Goal: Task Accomplishment & Management: Manage account settings

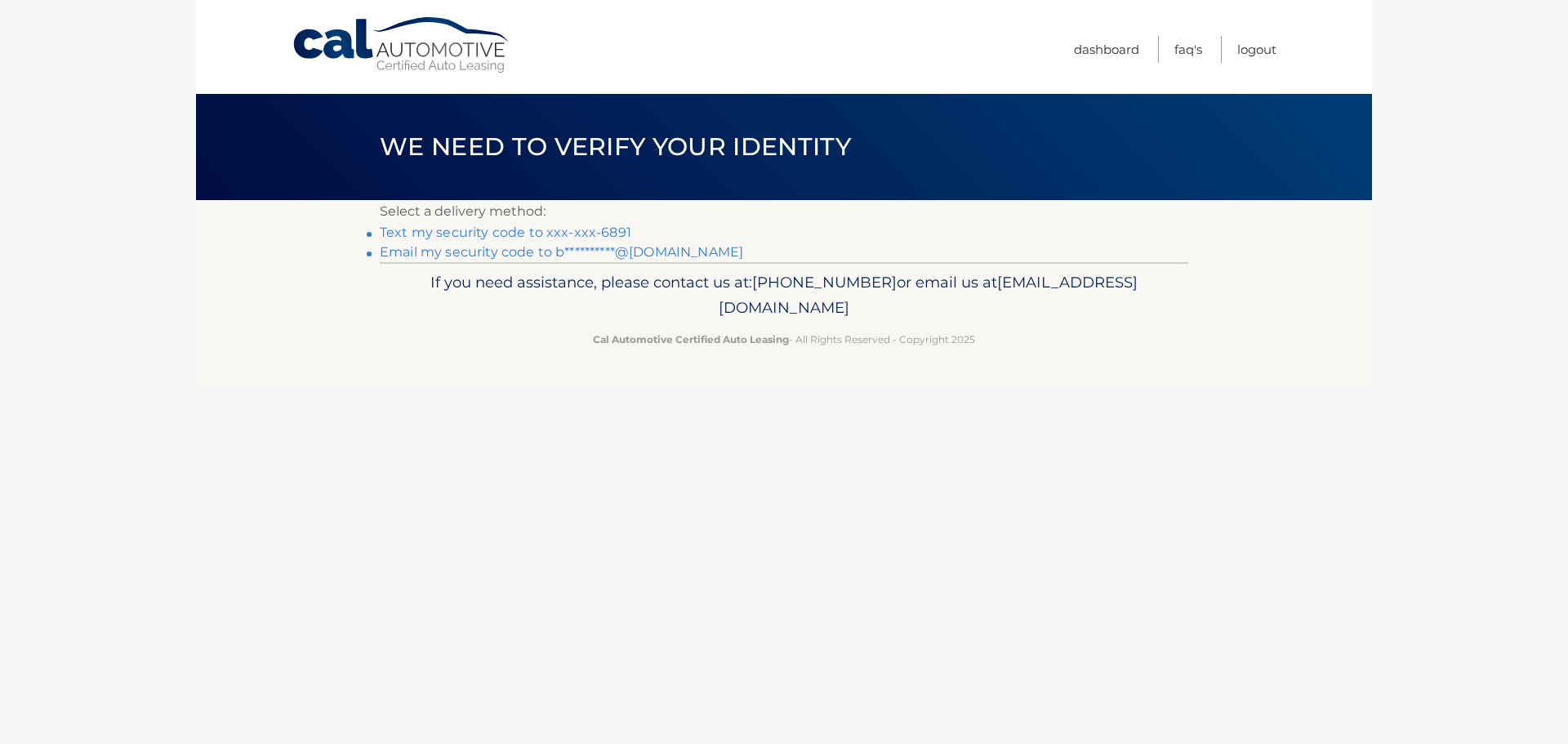
click at [568, 230] on link "Text my security code to xxx-xxx-6891" at bounding box center [505, 232] width 252 height 16
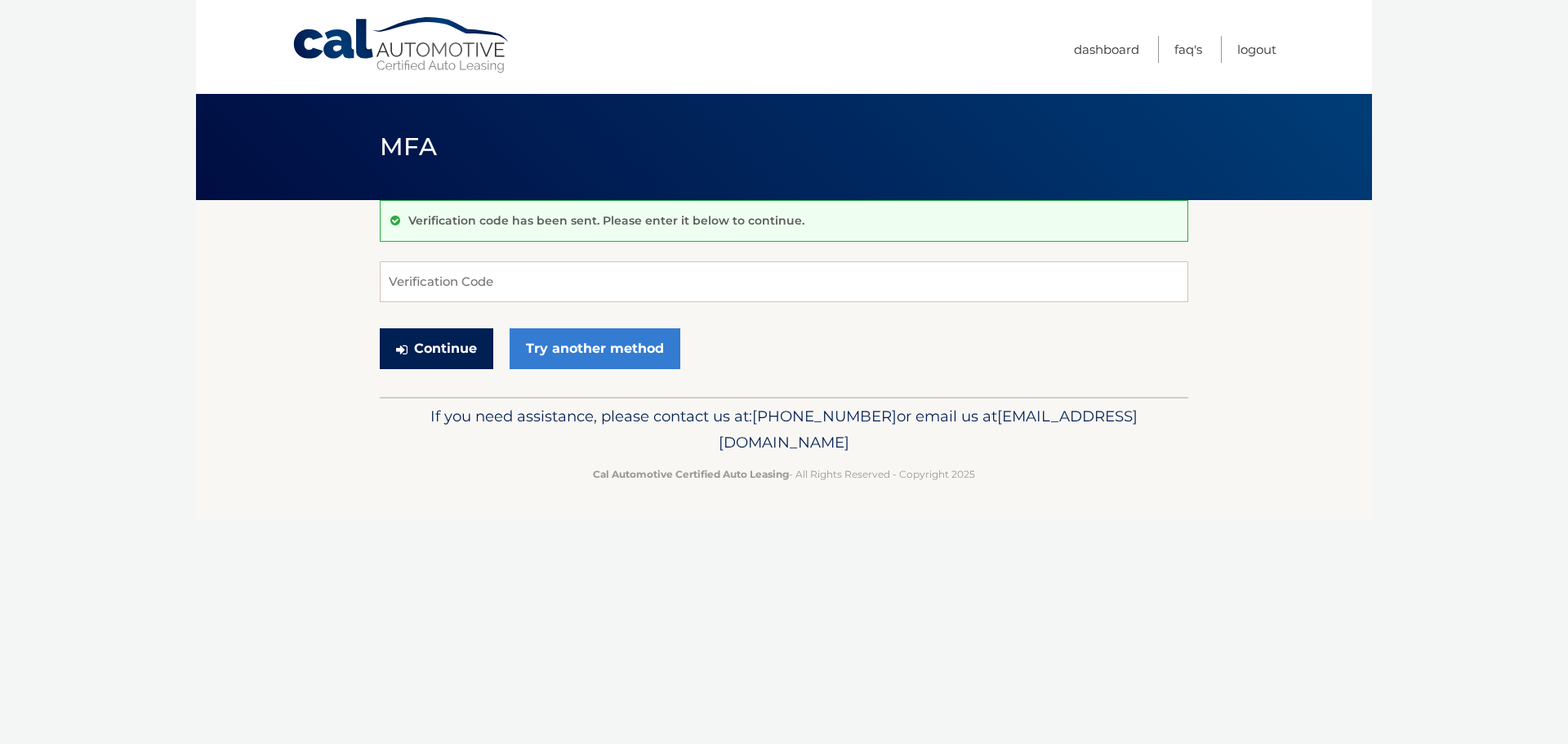
click at [469, 351] on button "Continue" at bounding box center [436, 348] width 113 height 41
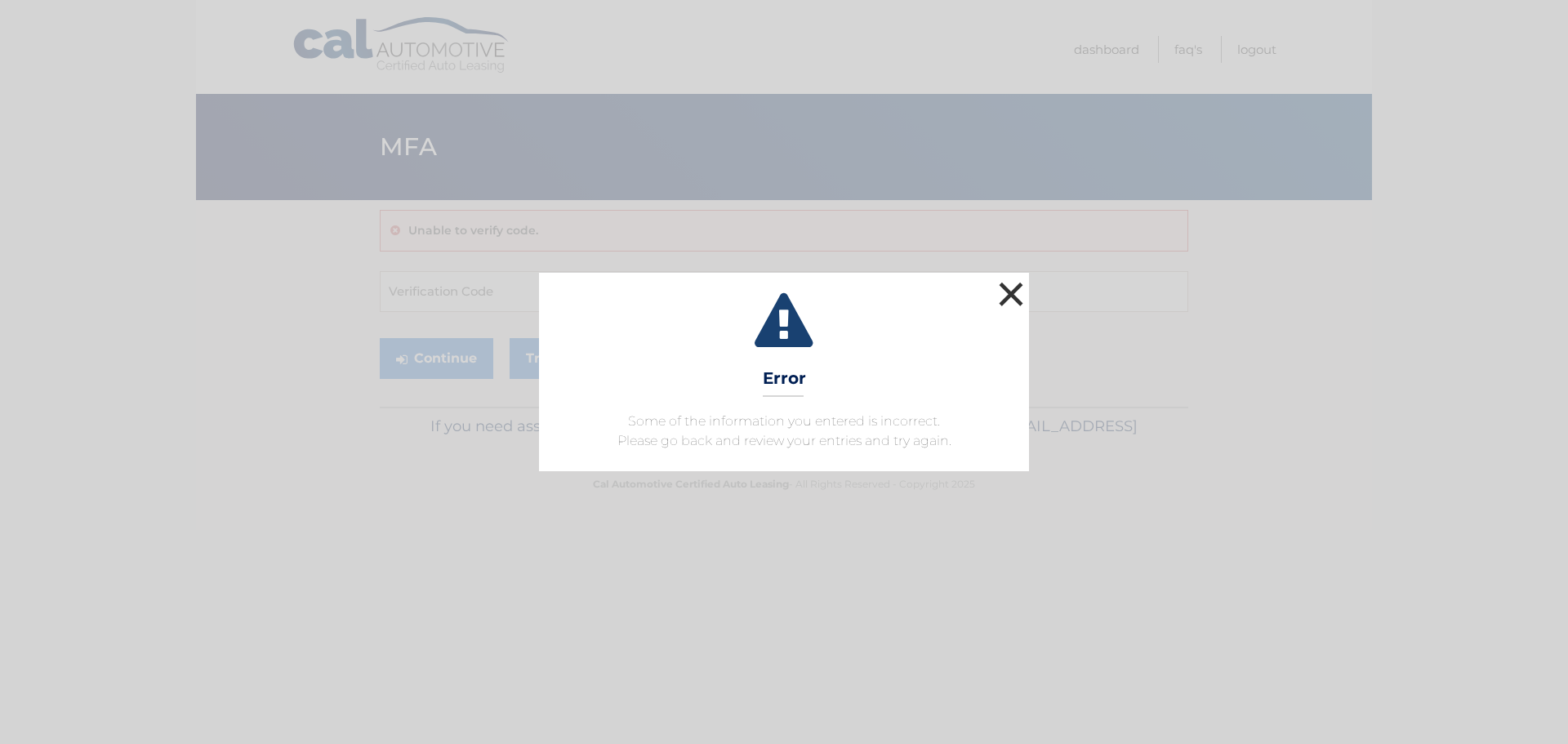
click at [1002, 300] on button "×" at bounding box center [1010, 293] width 32 height 32
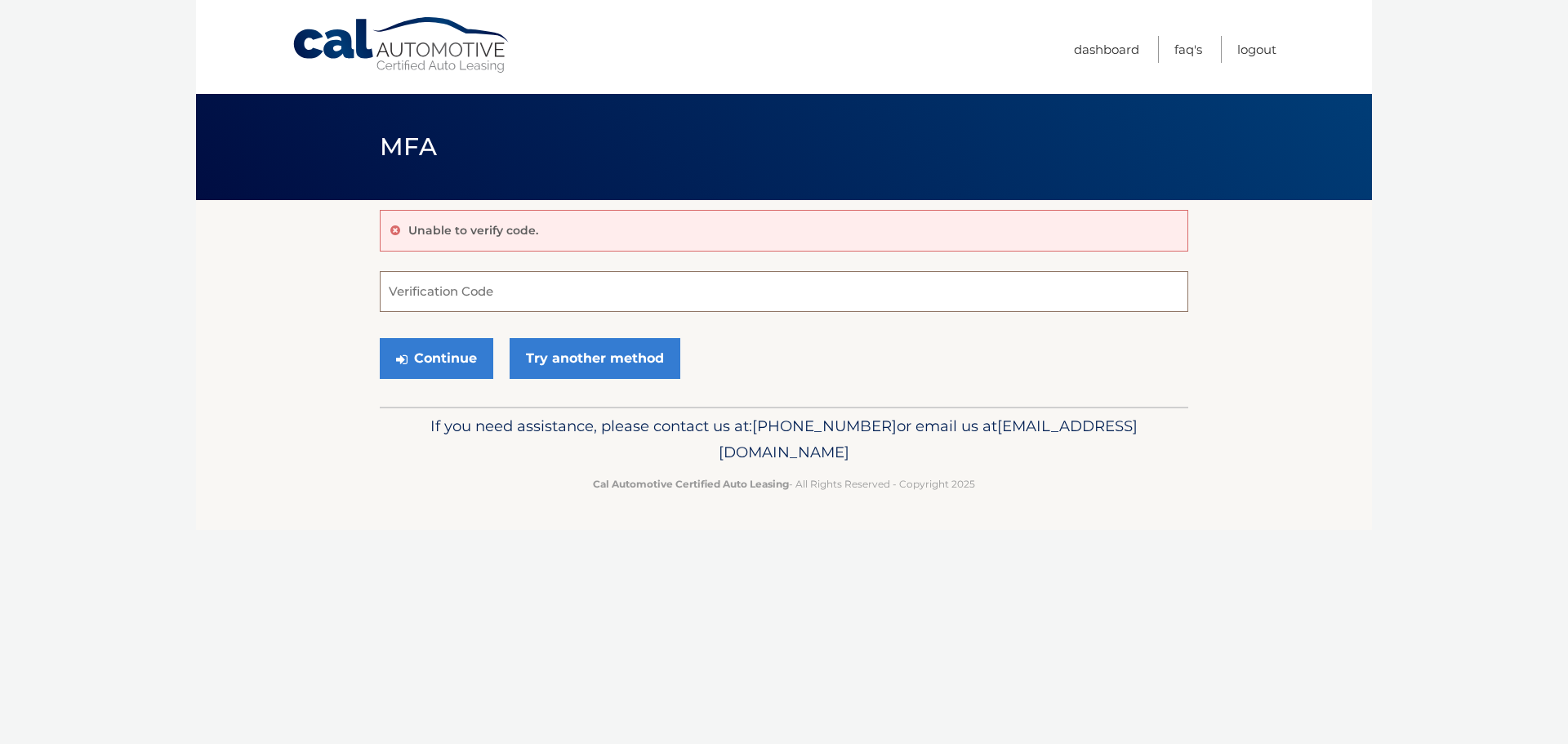
click at [599, 288] on input "Verification Code" at bounding box center [784, 291] width 808 height 41
click at [513, 301] on input "Verification Code" at bounding box center [784, 291] width 808 height 41
type input "470908"
click at [380, 338] on button "Continue" at bounding box center [436, 359] width 113 height 41
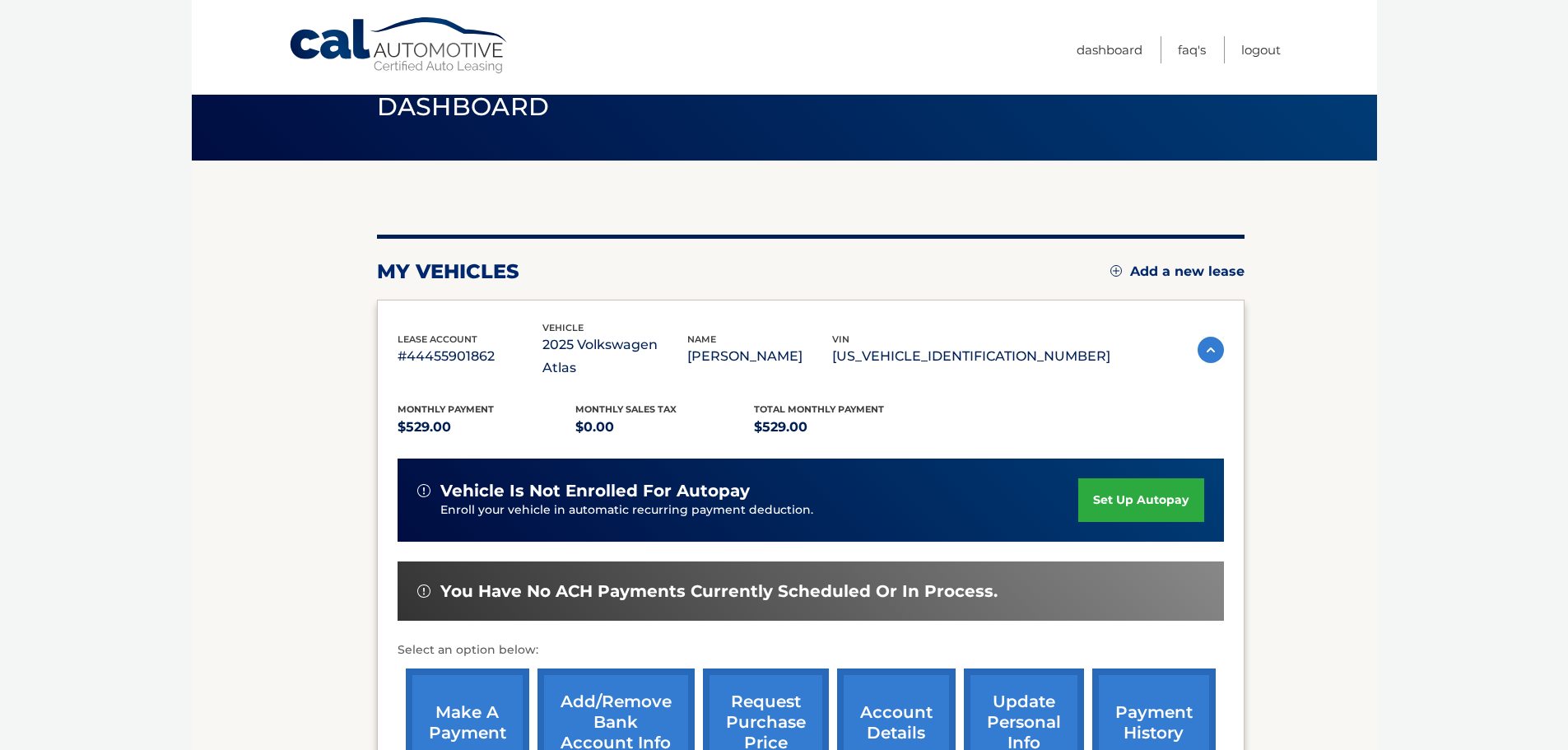
scroll to position [80, 0]
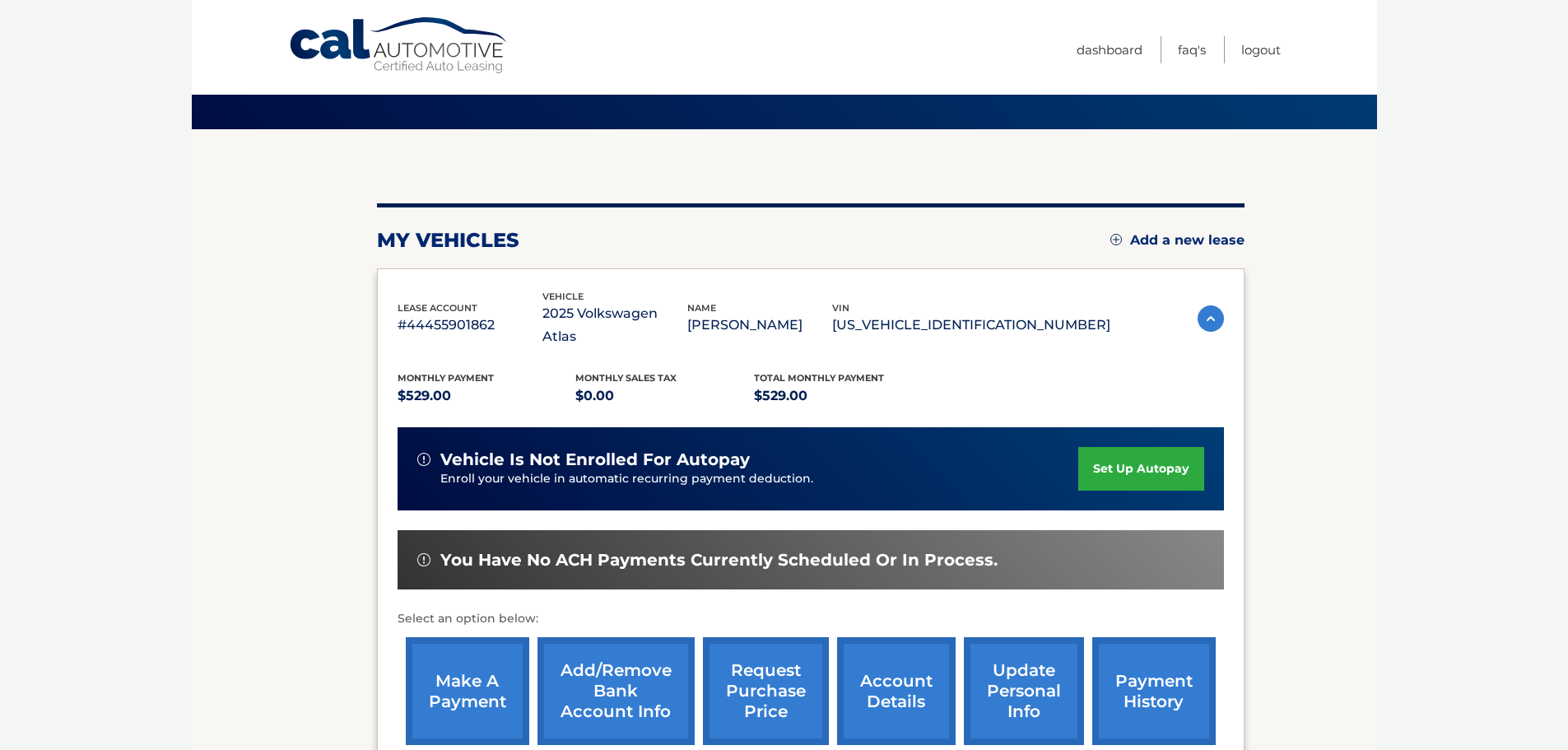
drag, startPoint x: 1348, startPoint y: 384, endPoint x: 1353, endPoint y: 422, distance: 38.3
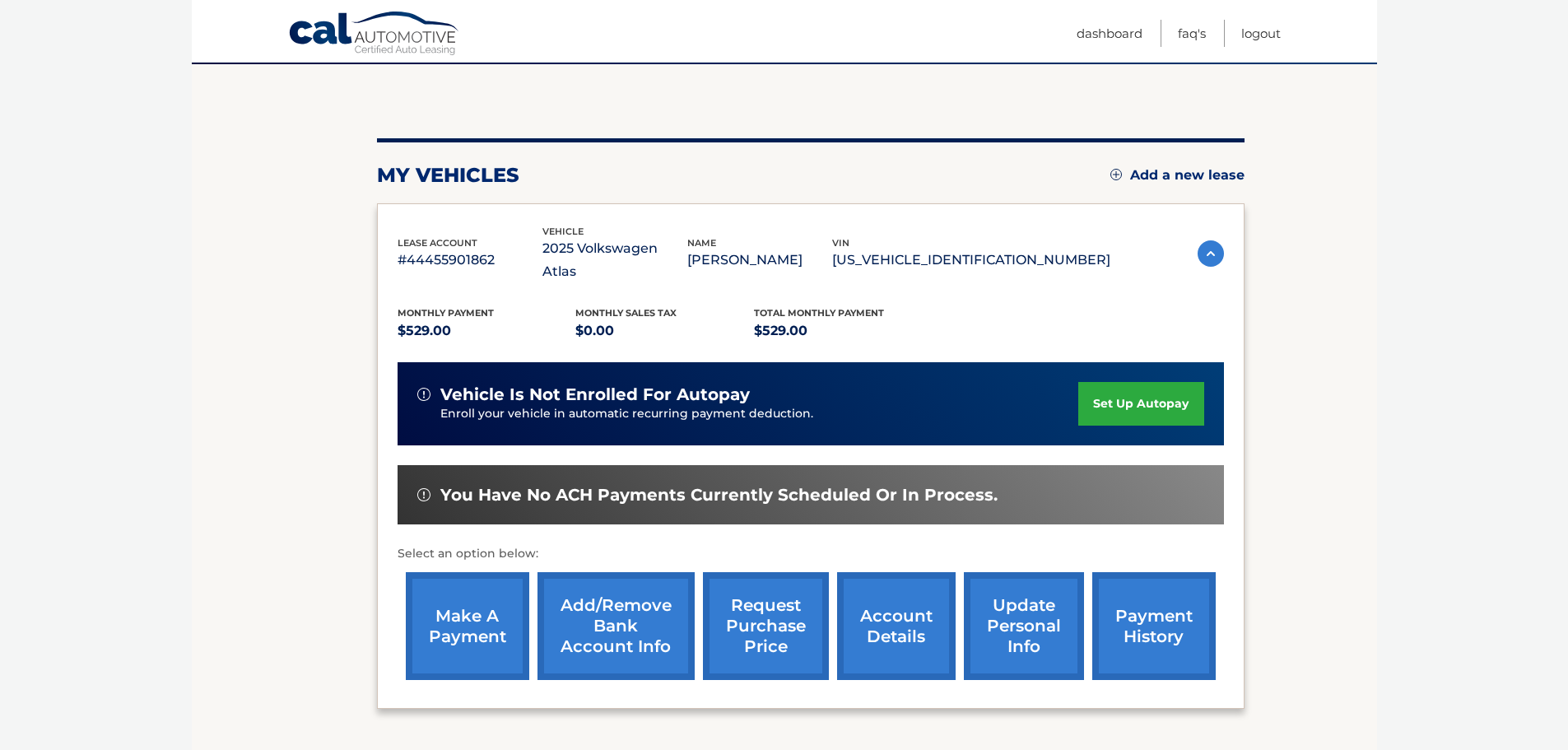
scroll to position [248, 0]
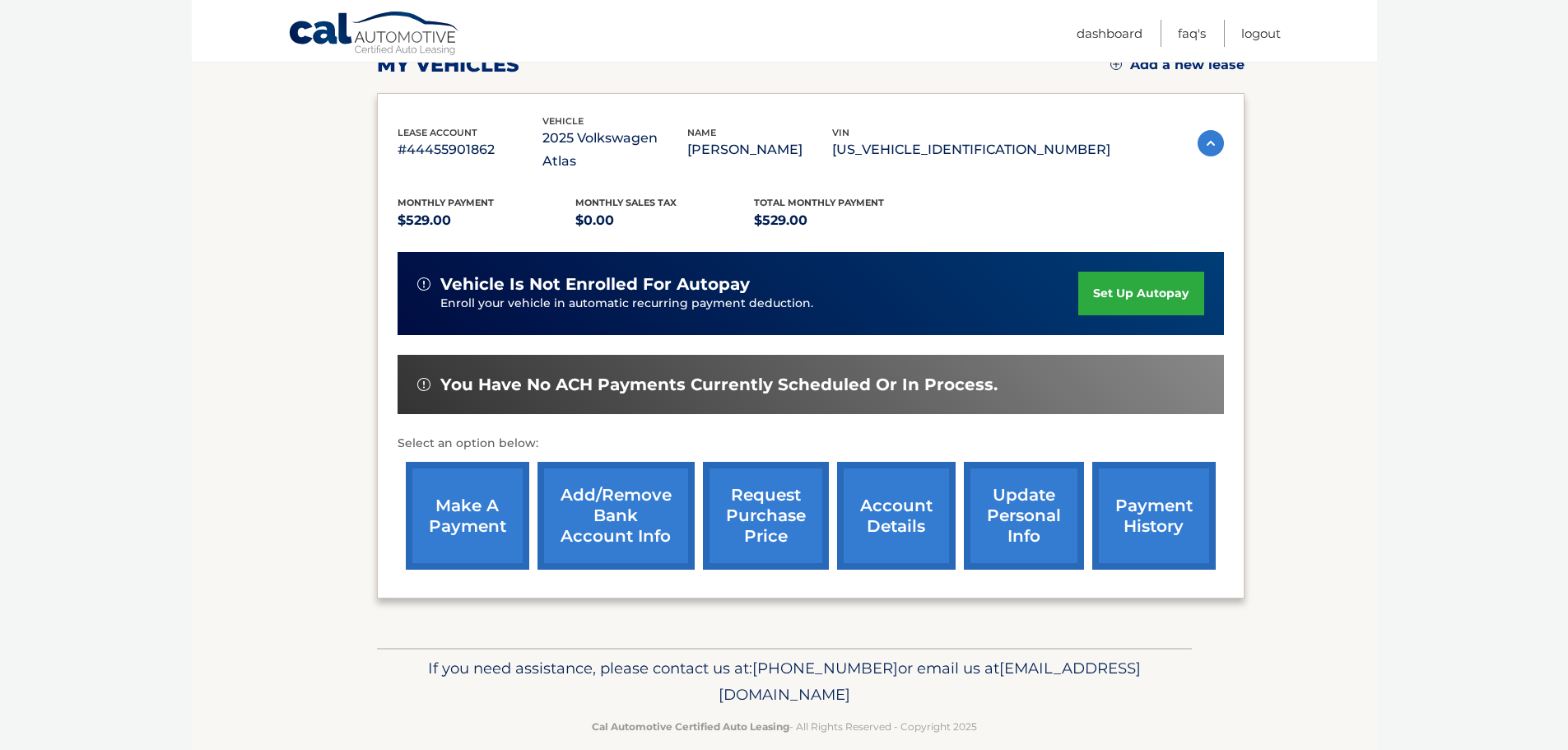
drag, startPoint x: 1355, startPoint y: 375, endPoint x: 1345, endPoint y: 468, distance: 93.5
click at [404, 493] on div "make a payment Add/Remove bank account info request purchase price account deta…" at bounding box center [811, 516] width 827 height 125
click at [445, 481] on link "make a payment" at bounding box center [467, 516] width 124 height 108
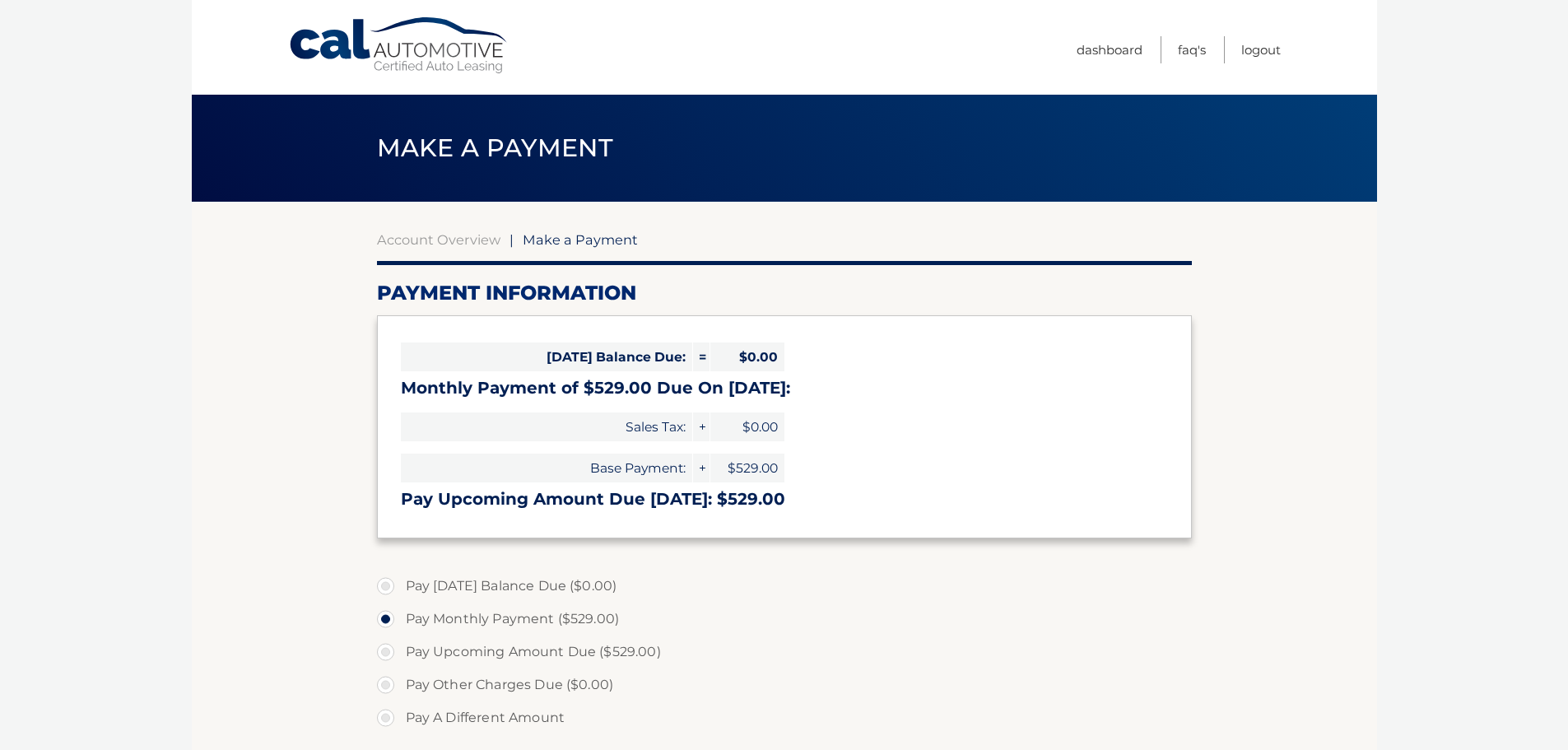
select select "MTM0MTI3MGUtOGY1ZS00NDAwLTgyMTMtMjUyZjM5MDFjOGYz"
click at [1253, 59] on link "Logout" at bounding box center [1261, 49] width 40 height 27
